Goal: Information Seeking & Learning: Learn about a topic

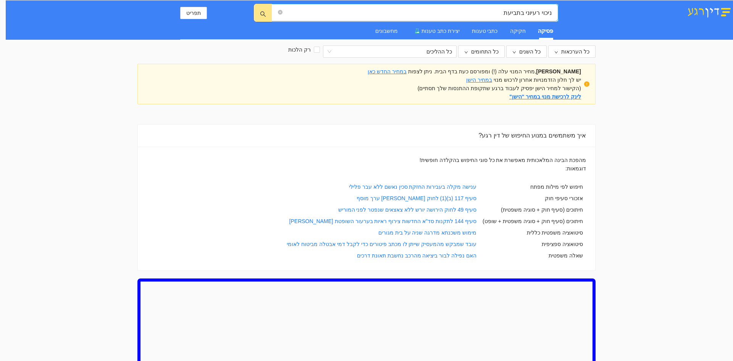
drag, startPoint x: 505, startPoint y: 17, endPoint x: 525, endPoint y: 18, distance: 19.5
click at [525, 18] on span "ניכוי רעיוני בתביעת" at bounding box center [415, 13] width 287 height 18
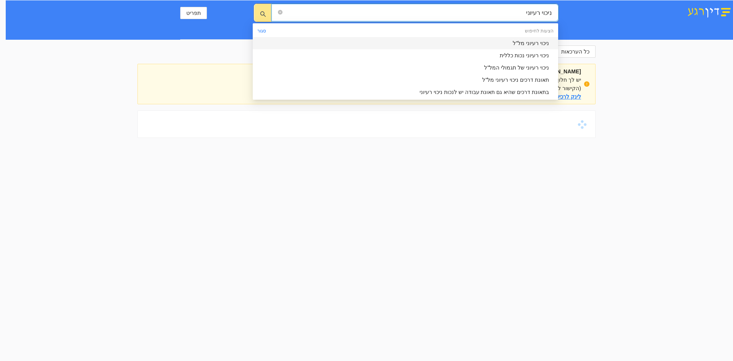
click at [531, 42] on div "ניכוי רעיוני מל"ל" at bounding box center [403, 43] width 292 height 8
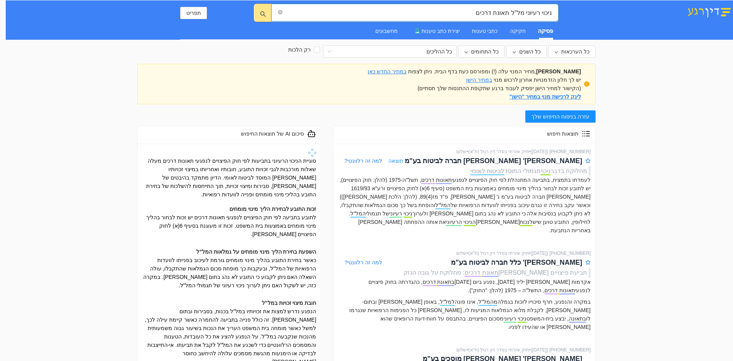
type input "ניכוי רעיוני מל"ל תאונת דרכים"
click at [392, 160] on span "תוצאה" at bounding box center [395, 161] width 15 height 8
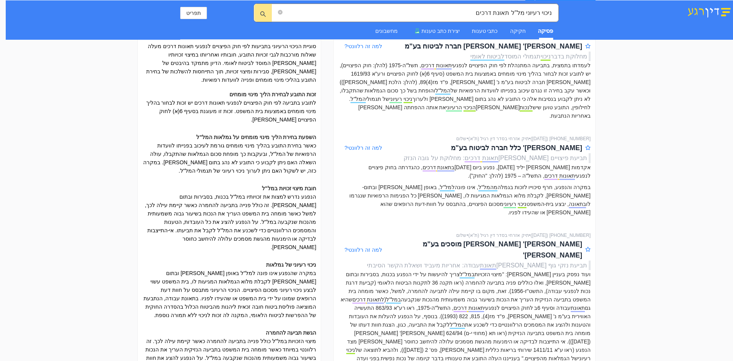
scroll to position [153, 0]
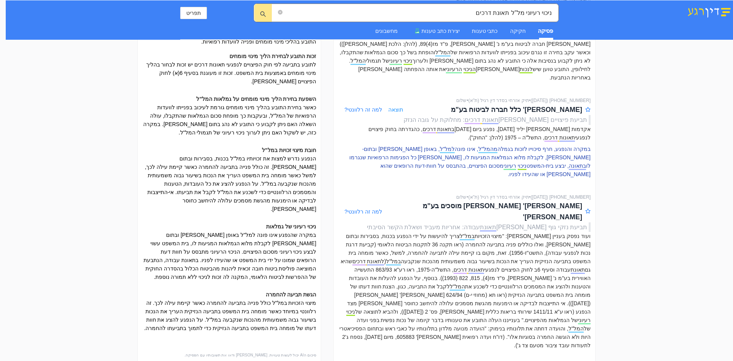
click at [568, 154] on p "במקרה והנפגע, חרף סיכוייו לזכות בגמלה מהמל"ל , אינו פונה למל"ל , באופן [PERSON_…" at bounding box center [464, 162] width 252 height 34
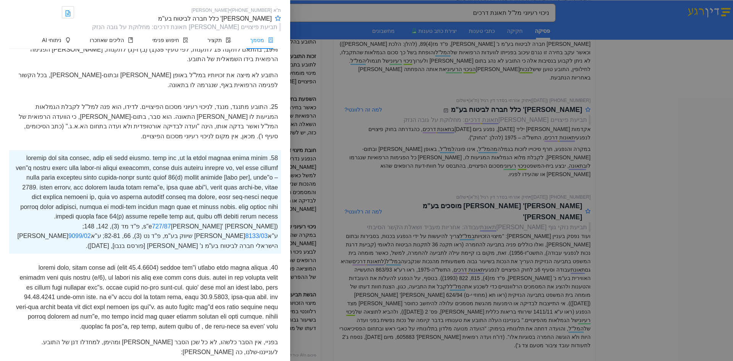
scroll to position [2403, 0]
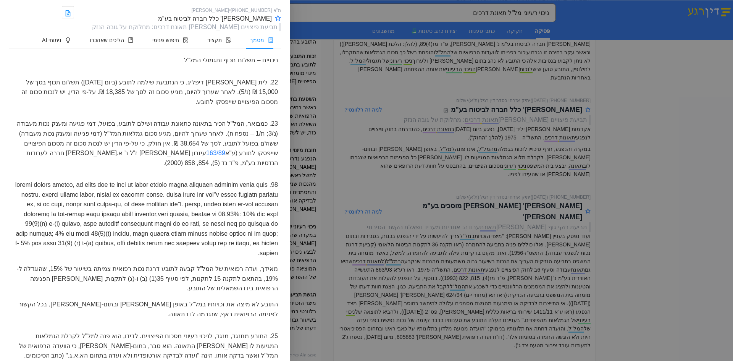
click at [699, 85] on div at bounding box center [366, 180] width 733 height 361
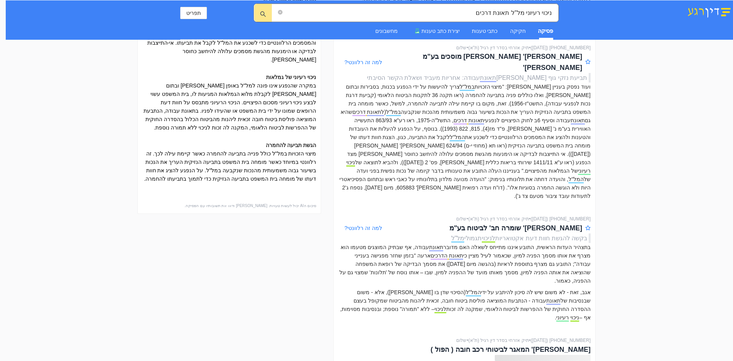
scroll to position [306, 0]
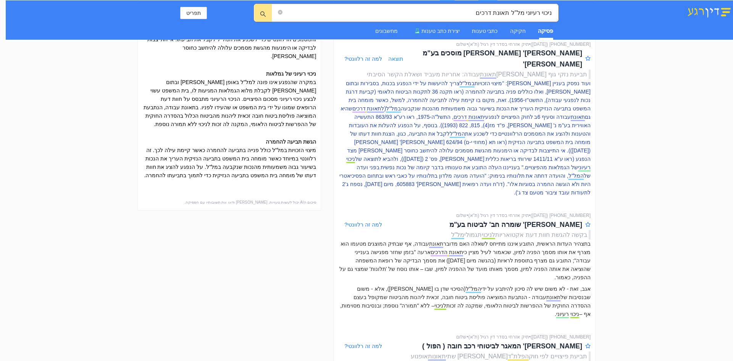
click at [572, 124] on p "ועוד נפסק בעניין [PERSON_NAME]: "מיצוי הזכויות במל"ל צריך להיעשות על ידי הנפגע …" at bounding box center [464, 138] width 252 height 118
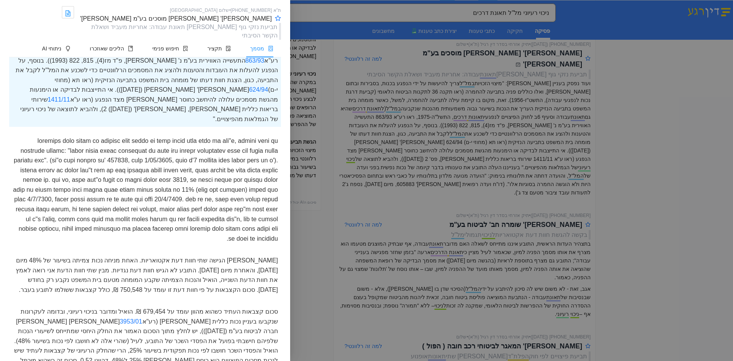
scroll to position [9015, 0]
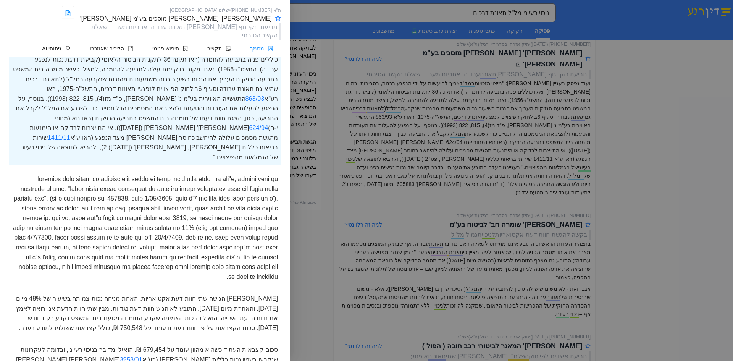
click at [393, 10] on div at bounding box center [366, 180] width 733 height 361
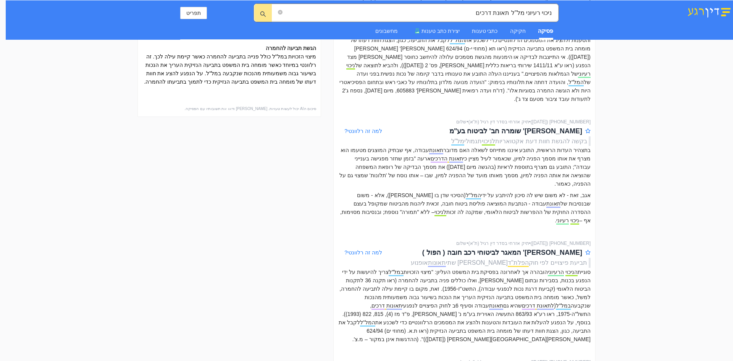
scroll to position [420, 0]
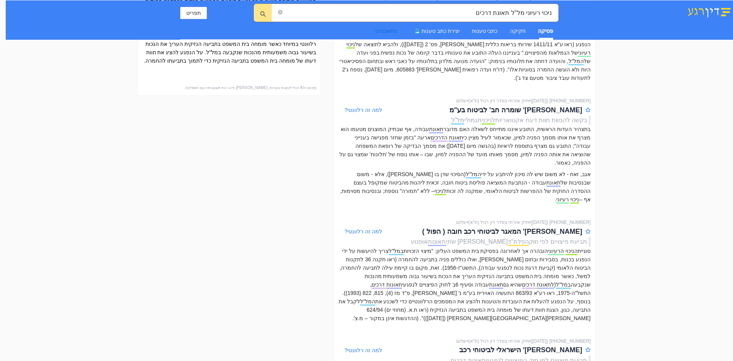
click at [398, 30] on div "מחשבונים" at bounding box center [386, 31] width 23 height 8
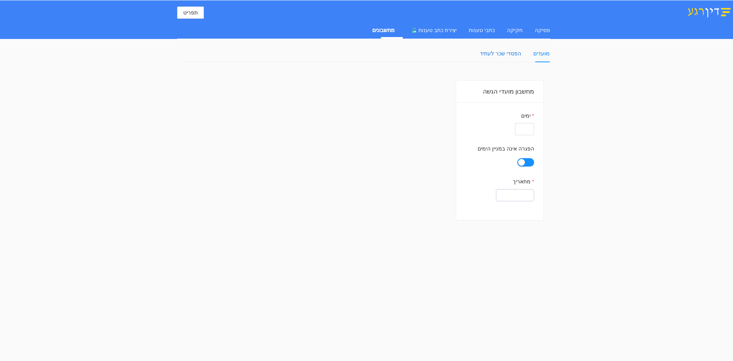
click at [510, 57] on div "הפסדי שכר לעתיד" at bounding box center [500, 53] width 41 height 8
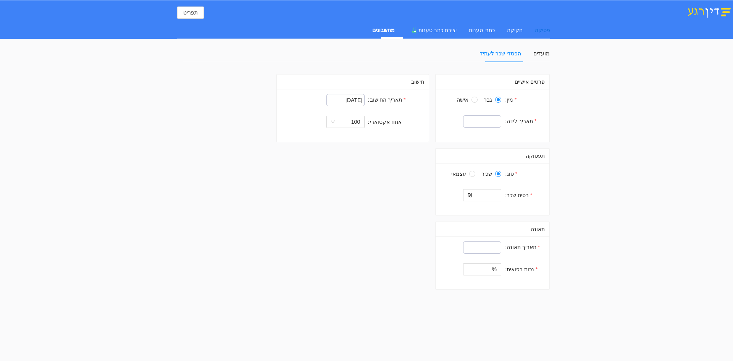
click at [546, 28] on div "פסיקה" at bounding box center [542, 30] width 15 height 8
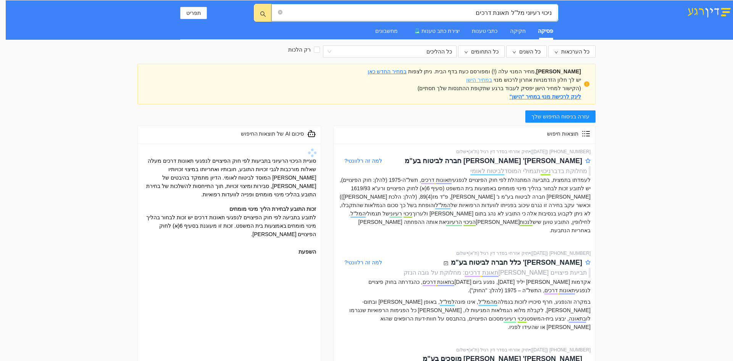
click at [489, 81] on link "במחיר הישן" at bounding box center [479, 80] width 26 height 6
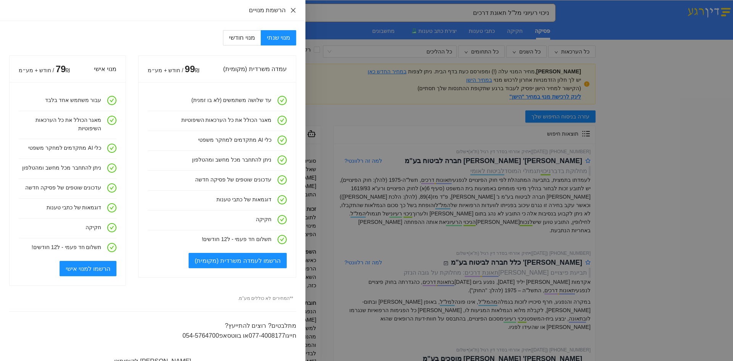
click at [294, 11] on icon "close" at bounding box center [293, 10] width 5 height 5
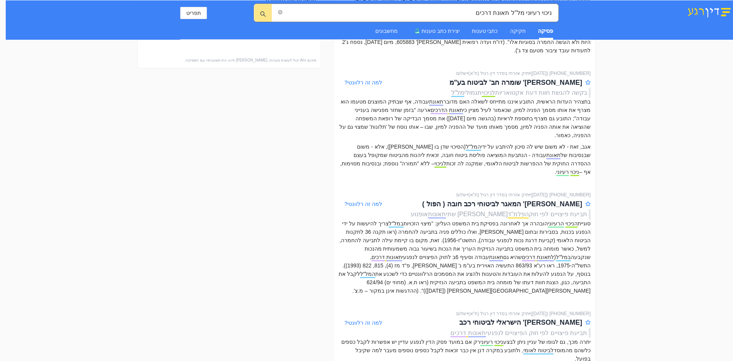
scroll to position [458, 0]
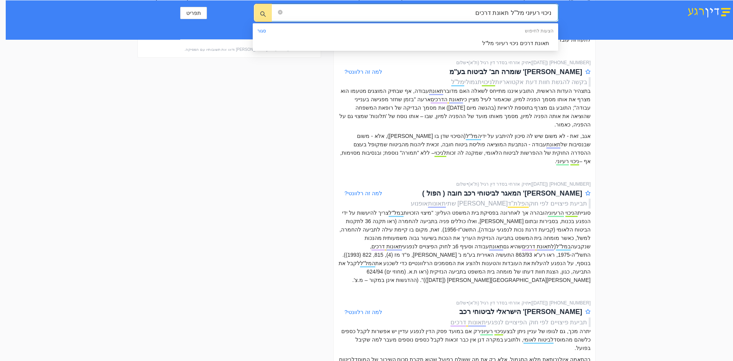
click at [453, 5] on span "ניכוי רעיוני מל"ל תאונת דרכים" at bounding box center [415, 13] width 287 height 18
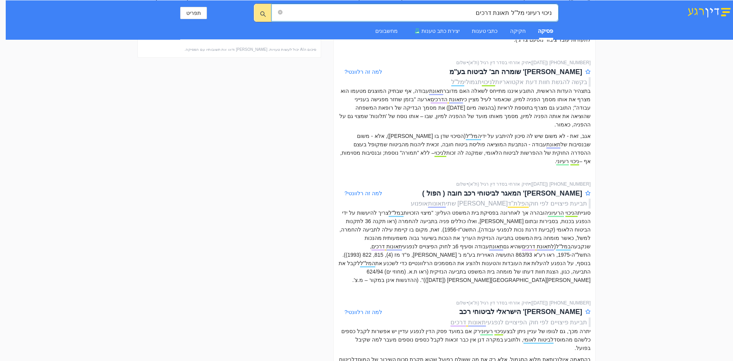
drag, startPoint x: 455, startPoint y: 7, endPoint x: 610, endPoint y: 6, distance: 155.8
click at [610, 6] on div "ניכוי רעיוני מל"ל תאונת דרכים ניכוי רעיוני מל"ל תאונת דרכים תפריט פסיקה חקיקה כ…" at bounding box center [370, 19] width 728 height 39
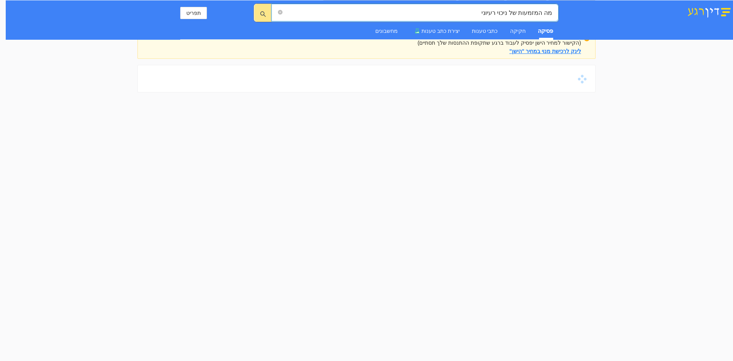
scroll to position [0, 0]
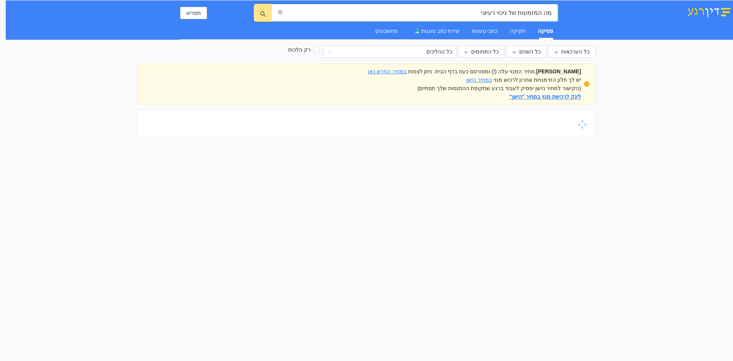
click at [533, 11] on input "מה המזמעות של ניכוי רעיוני" at bounding box center [418, 13] width 268 height 10
click at [534, 12] on input "מה המזמעות של ניכוי רעיוני" at bounding box center [418, 13] width 268 height 10
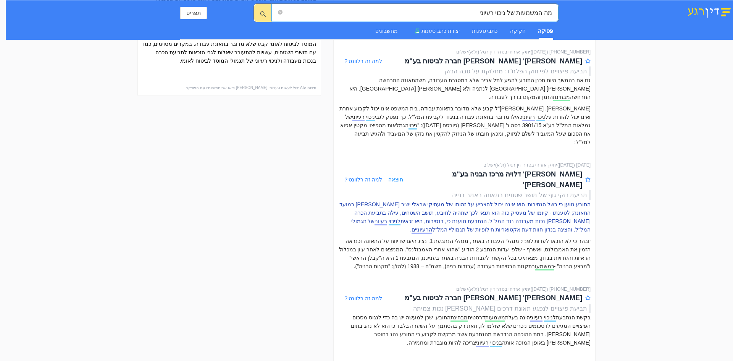
scroll to position [382, 0]
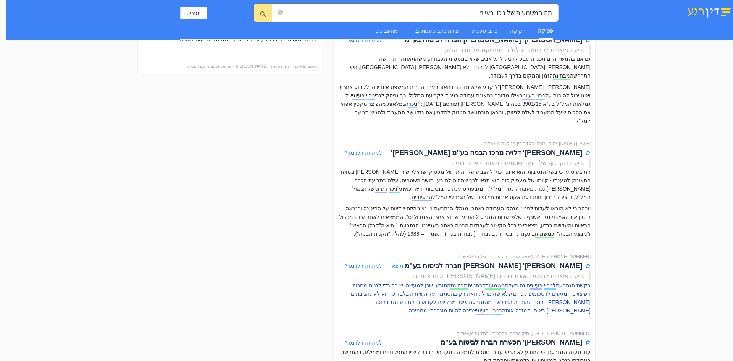
click at [516, 281] on p "בקשת הנתבעת לניכוי רעיוני הינה בעלת משמעות דרסטית מבחינת התובע, שכן למעשה יש בה…" at bounding box center [464, 298] width 252 height 34
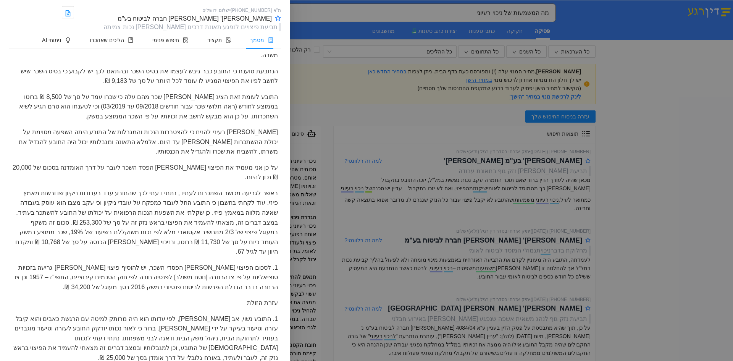
scroll to position [835, 0]
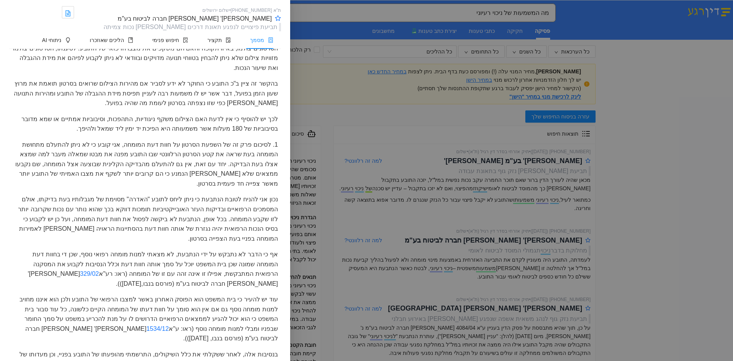
click at [254, 39] on span "מסמך" at bounding box center [257, 40] width 14 height 6
click at [261, 41] on span "מסמך" at bounding box center [257, 40] width 14 height 6
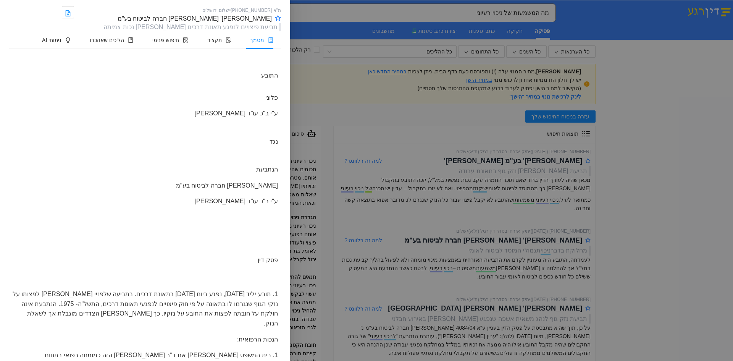
scroll to position [0, 0]
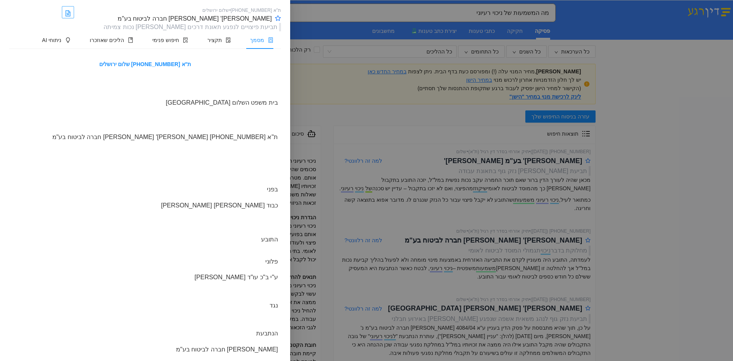
click at [71, 15] on icon "file-word" at bounding box center [68, 13] width 6 height 6
click at [657, 115] on div at bounding box center [366, 180] width 733 height 361
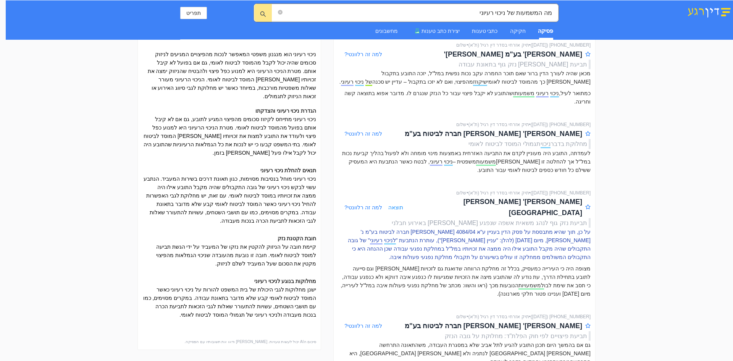
scroll to position [153, 0]
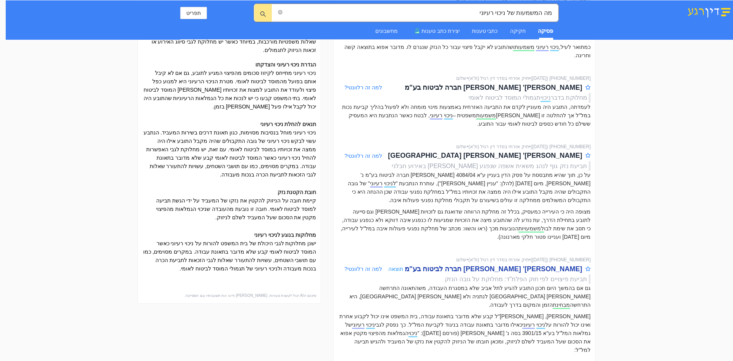
click at [522, 264] on div "[PERSON_NAME]' [PERSON_NAME] חברה לביטוח בע"מ" at bounding box center [494, 269] width 178 height 11
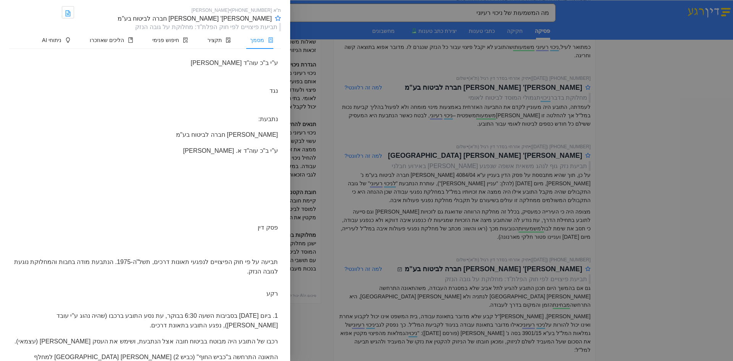
scroll to position [306, 0]
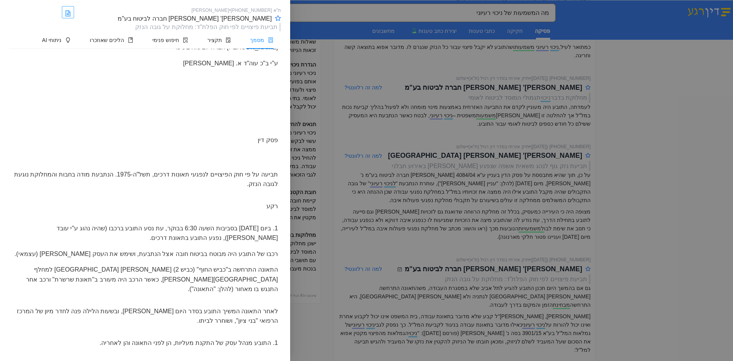
click at [70, 14] on icon "file-word" at bounding box center [68, 13] width 4 height 5
click at [440, 15] on div at bounding box center [366, 180] width 733 height 361
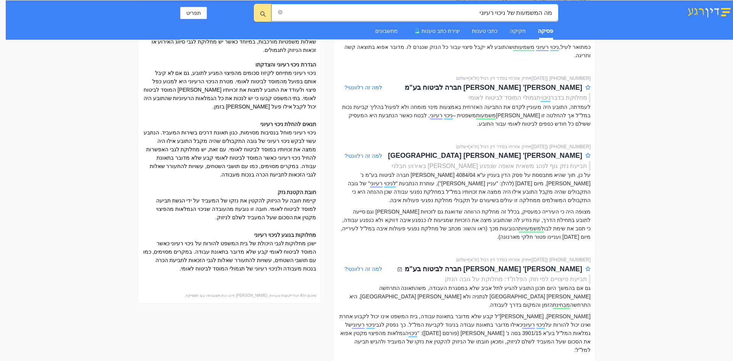
drag, startPoint x: 440, startPoint y: 15, endPoint x: 684, endPoint y: 18, distance: 243.7
click at [697, 16] on div "מה המשמעות של ניכוי רעיוני מה המשמעות של ניכוי רעיוני תפריט פסיקה חקיקה כתבי טע…" at bounding box center [370, 19] width 728 height 39
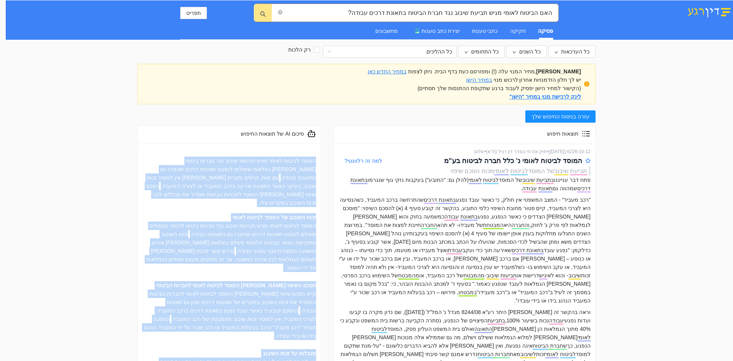
drag, startPoint x: 264, startPoint y: 273, endPoint x: 327, endPoint y: 160, distance: 129.3
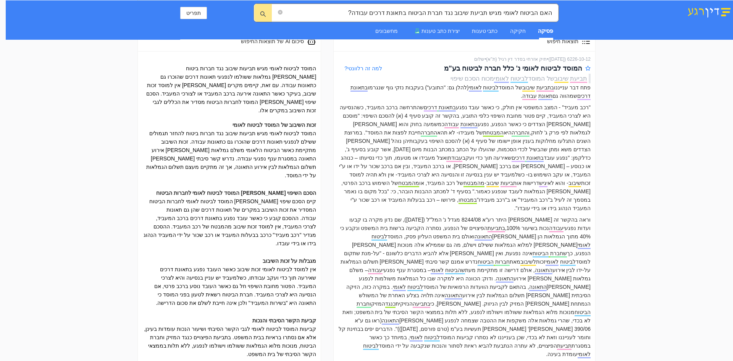
scroll to position [115, 0]
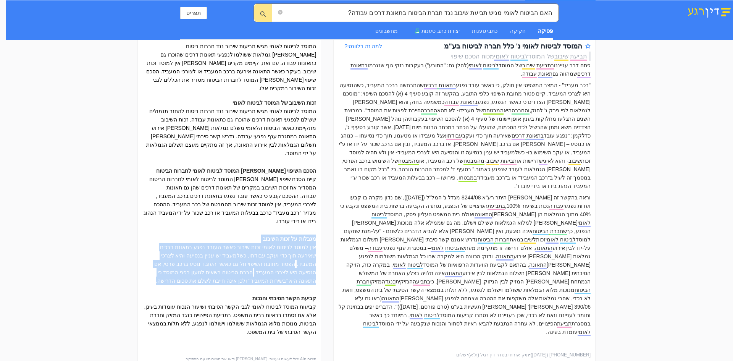
drag, startPoint x: 256, startPoint y: 260, endPoint x: 320, endPoint y: 215, distance: 77.8
click at [320, 215] on div "המוסד לביטוח לאומי מגיש תביעות שיבוב נגד חברות ביטוח [PERSON_NAME] גמלאות ששולמ…" at bounding box center [229, 198] width 183 height 338
copy div "מגבלות על זכות השיבוב אין למוסד לביטוח לאומי זכות שיבוב כאשר העובד נפגע בתאונת …"
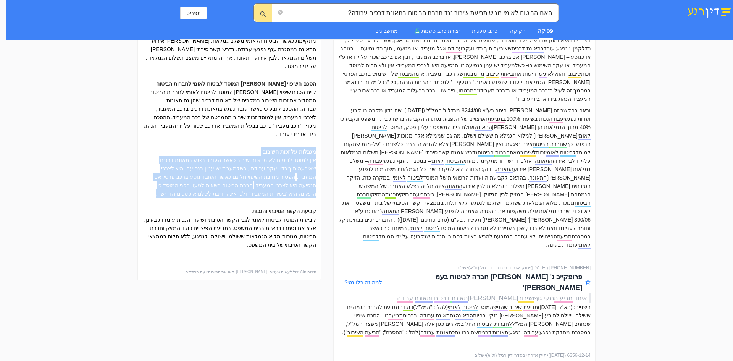
scroll to position [229, 0]
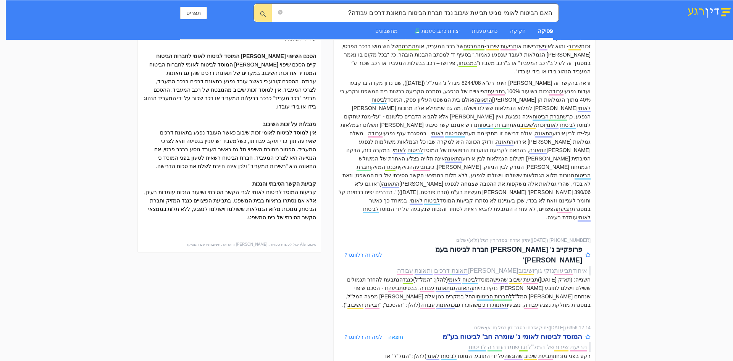
click at [559, 332] on div "המוסד לביטוח לאומי נ' שומרה חב' לביטוח בע"מ" at bounding box center [513, 337] width 140 height 11
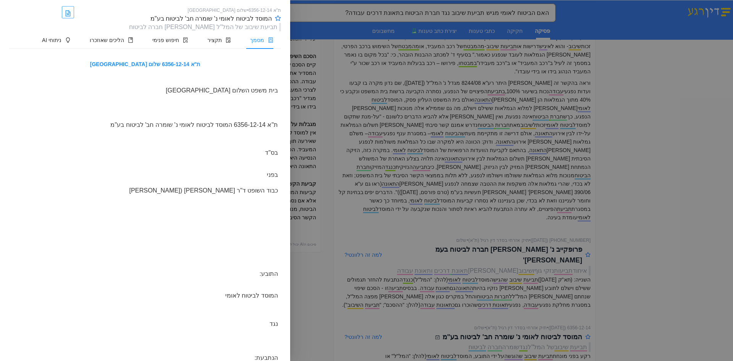
click at [70, 18] on link at bounding box center [68, 12] width 12 height 12
click at [684, 109] on div at bounding box center [366, 180] width 733 height 361
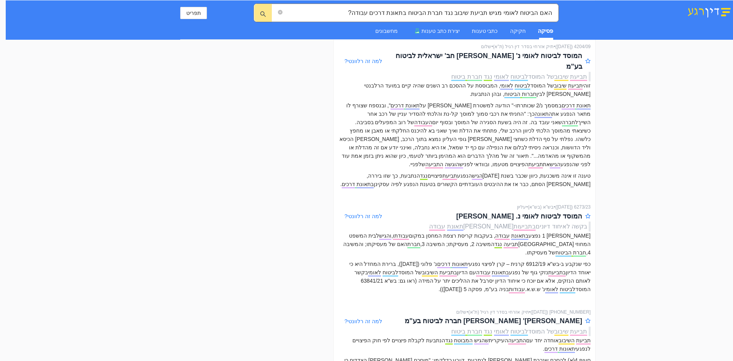
scroll to position [879, 0]
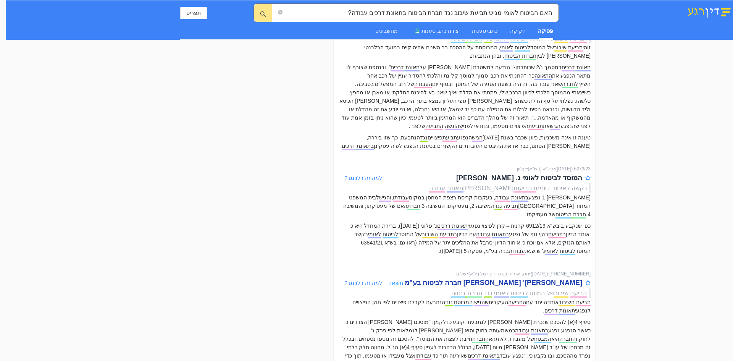
click at [570, 277] on div "[PERSON_NAME]' [PERSON_NAME] חברה לביטוח בע"מ" at bounding box center [494, 282] width 178 height 11
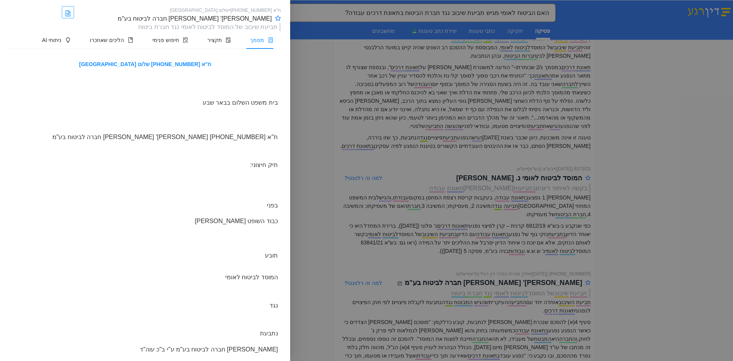
drag, startPoint x: 72, startPoint y: 13, endPoint x: 81, endPoint y: 16, distance: 9.8
click at [70, 13] on icon "file-word" at bounding box center [68, 13] width 4 height 5
click at [663, 121] on div at bounding box center [366, 180] width 733 height 361
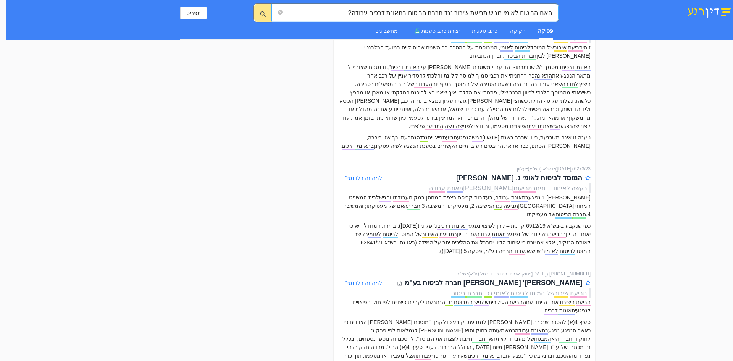
drag, startPoint x: 350, startPoint y: 11, endPoint x: 733, endPoint y: -20, distance: 384.0
click at [733, 0] on html "האם הביטוח לאומי מגיש תביעת שיבוב נגד חברת הביטוח בתאונת דרכים עבודה? האם הביטו…" at bounding box center [366, 180] width 733 height 361
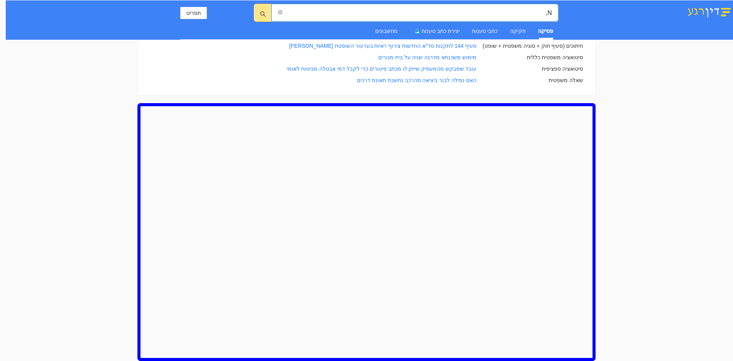
type input "N"
type input "[PERSON_NAME] מוגשת תביעת שיבוב נגד המוסד לביטוח לאומי בתאונת דרכים עבודה?"
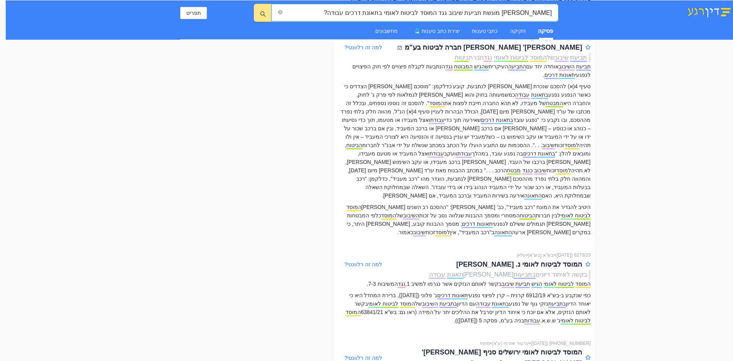
scroll to position [1146, 0]
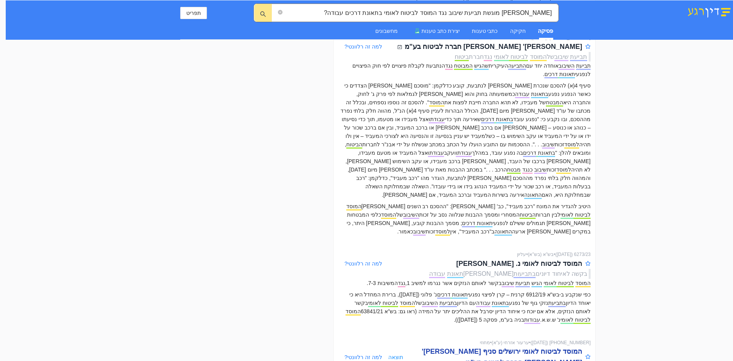
click at [556, 346] on div "המוסד לביטוח לאומי ירושלים סניף [PERSON_NAME]' [PERSON_NAME] חברה לביטוח בע"מ" at bounding box center [492, 357] width 179 height 22
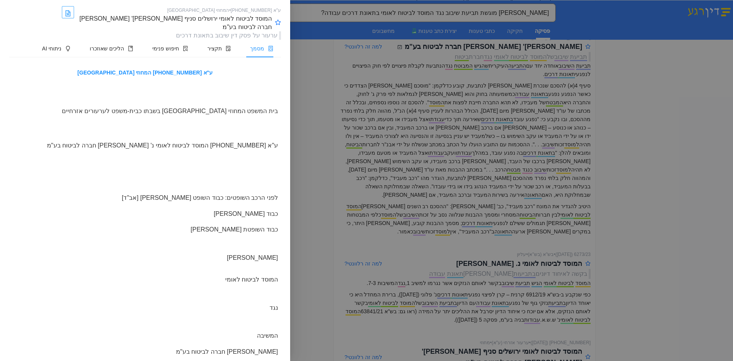
click at [68, 15] on link at bounding box center [68, 12] width 12 height 12
click at [641, 143] on div at bounding box center [366, 180] width 733 height 361
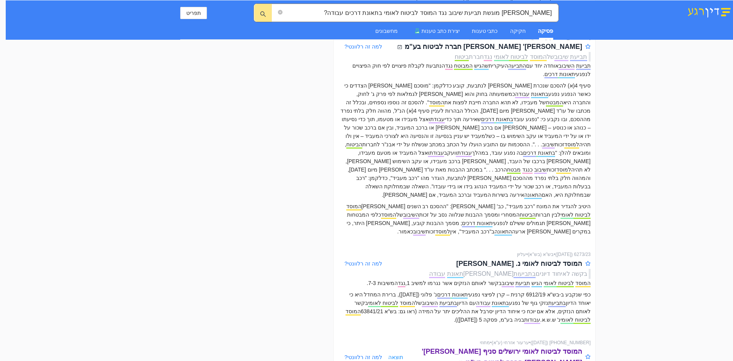
click at [539, 346] on div "המוסד לביטוח לאומי ירושלים סניף [PERSON_NAME]' [PERSON_NAME] חברה לביטוח בע"מ" at bounding box center [492, 357] width 179 height 22
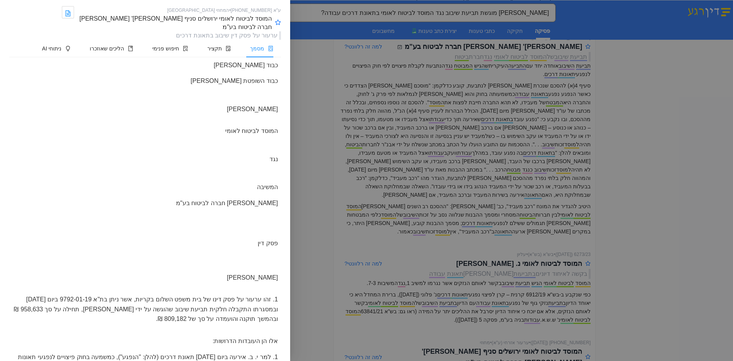
scroll to position [153, 0]
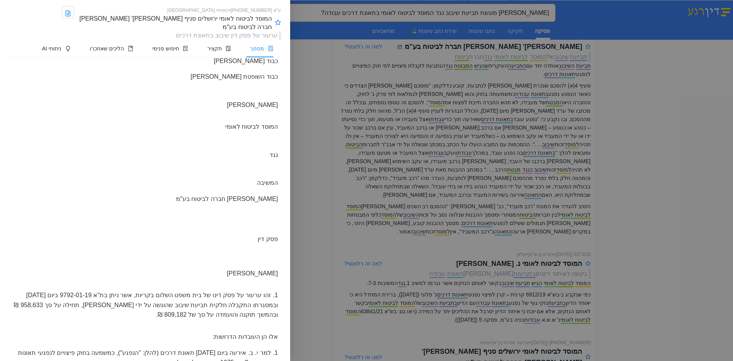
click at [684, 174] on div at bounding box center [366, 180] width 733 height 361
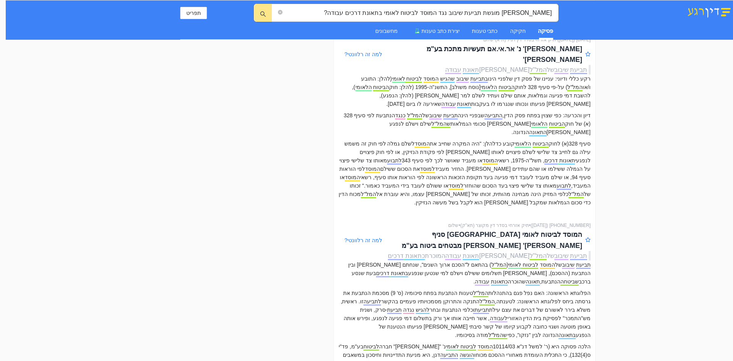
scroll to position [2827, 0]
